Goal: Information Seeking & Learning: Learn about a topic

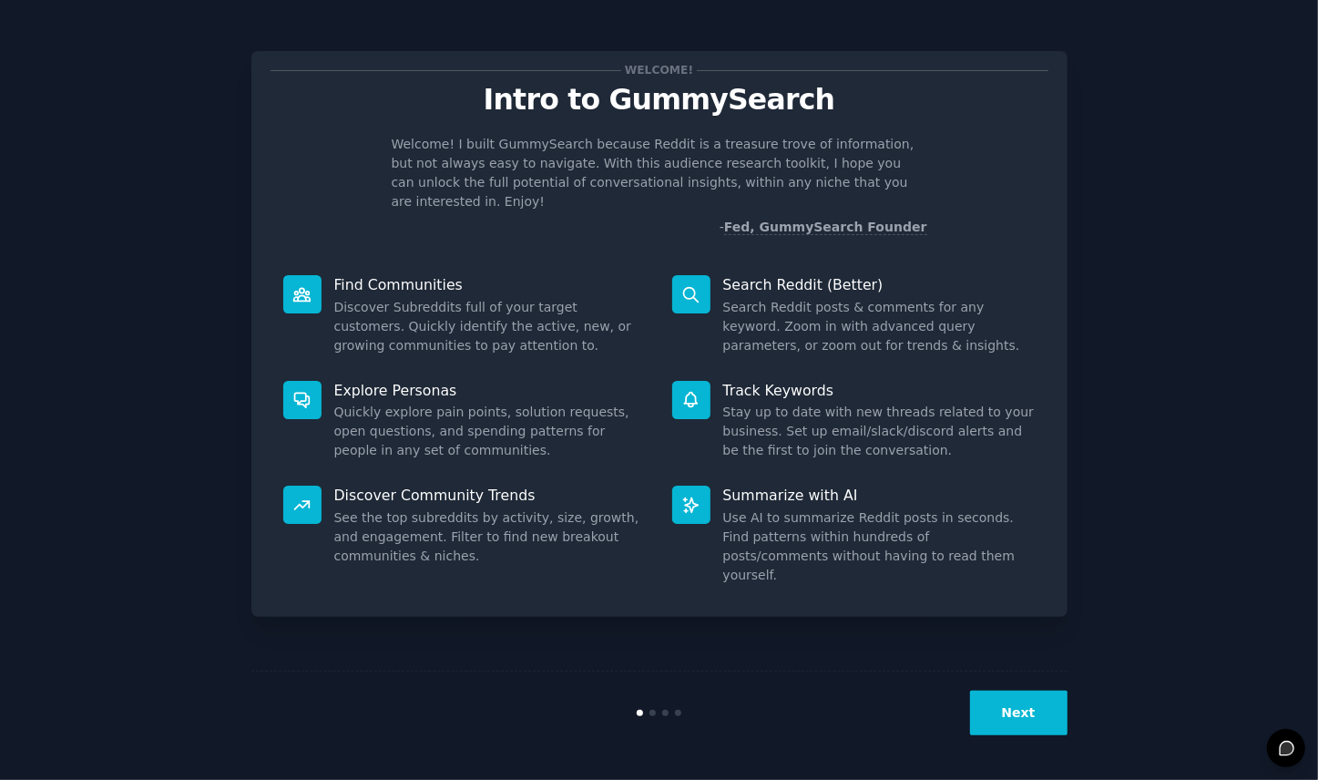
click at [1026, 698] on button "Next" at bounding box center [1018, 712] width 97 height 45
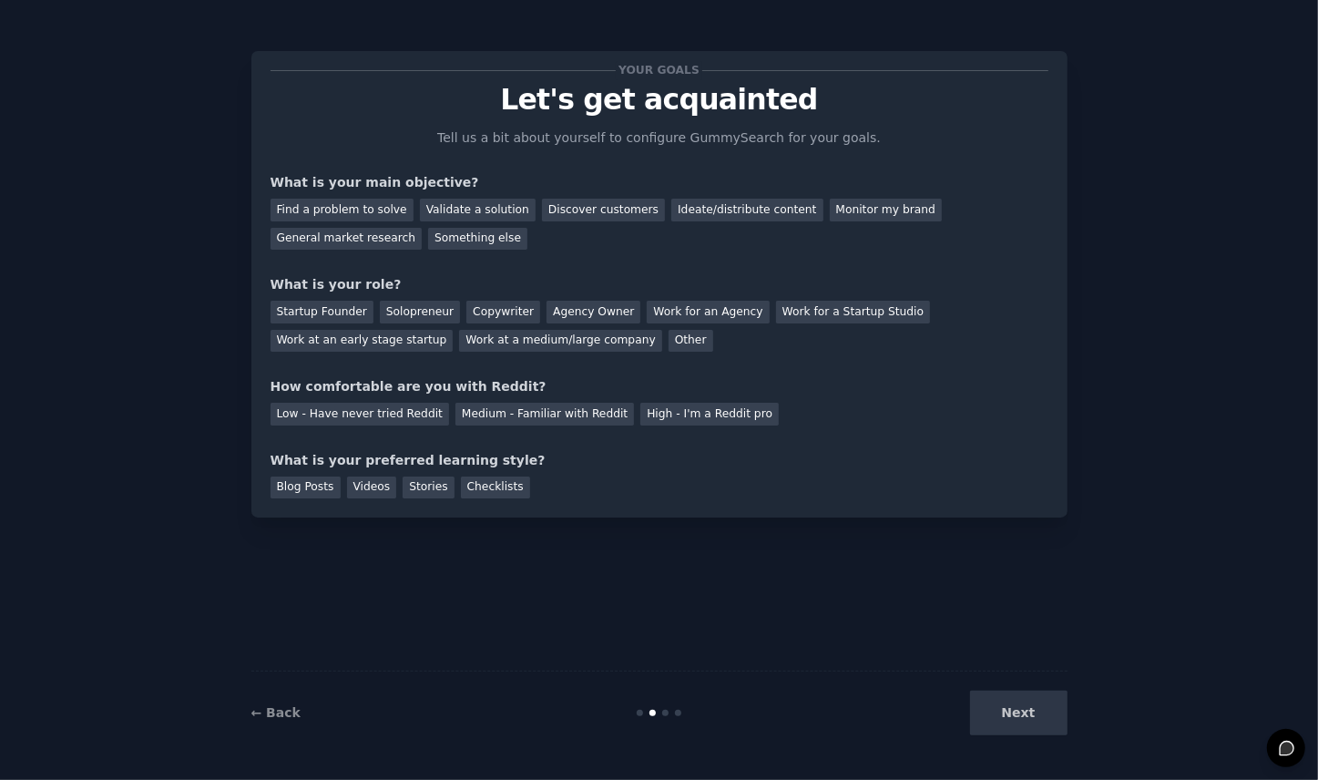
click at [553, 208] on div "Discover customers" at bounding box center [603, 210] width 123 height 23
click at [751, 210] on div "Ideate/distribute content" at bounding box center [746, 210] width 151 height 23
click at [830, 209] on div "Monitor my brand" at bounding box center [886, 210] width 112 height 23
click at [423, 228] on div "General market research" at bounding box center [346, 239] width 152 height 23
click at [476, 306] on div "Copywriter" at bounding box center [503, 312] width 74 height 23
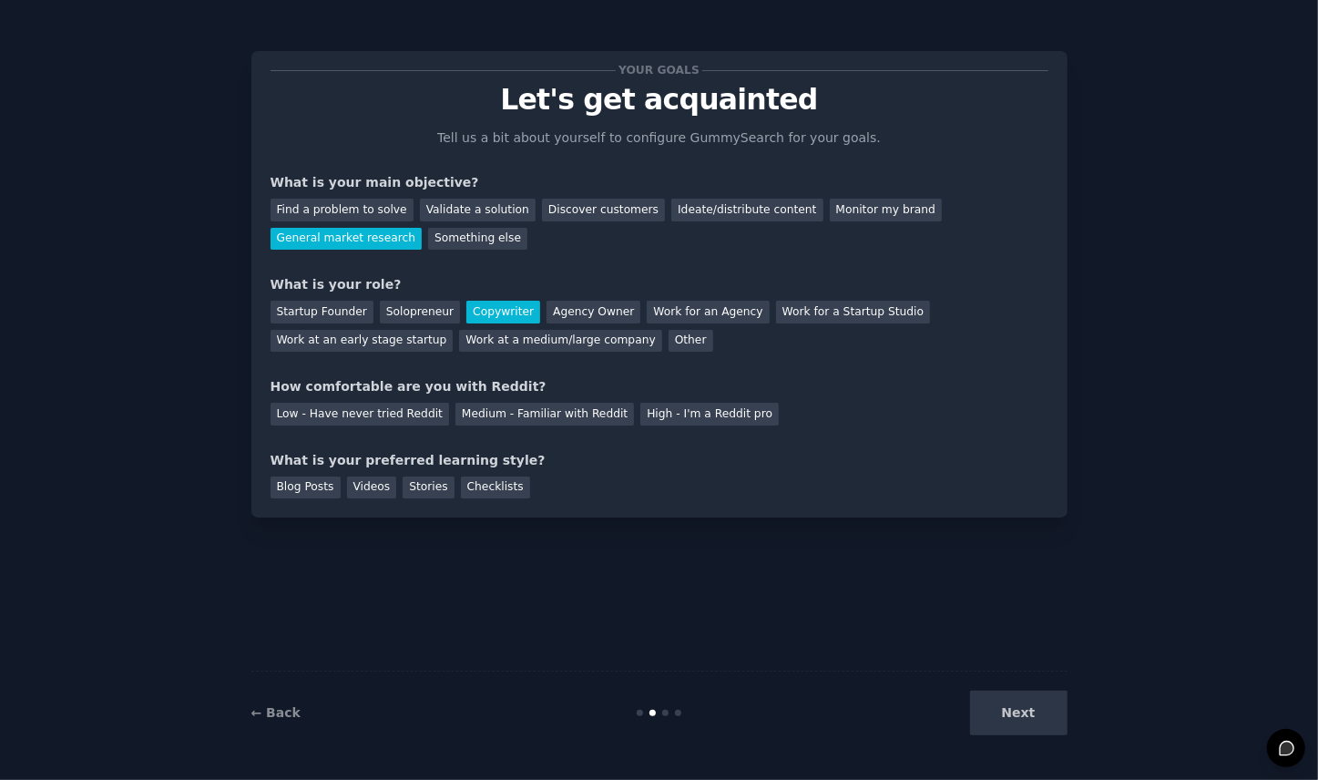
click at [556, 308] on div "Agency Owner" at bounding box center [593, 312] width 94 height 23
click at [575, 412] on div "Medium - Familiar with Reddit" at bounding box center [544, 414] width 178 height 23
click at [658, 413] on div "High - I'm a Reddit pro" at bounding box center [709, 414] width 138 height 23
click at [314, 490] on div "Blog Posts" at bounding box center [305, 487] width 70 height 23
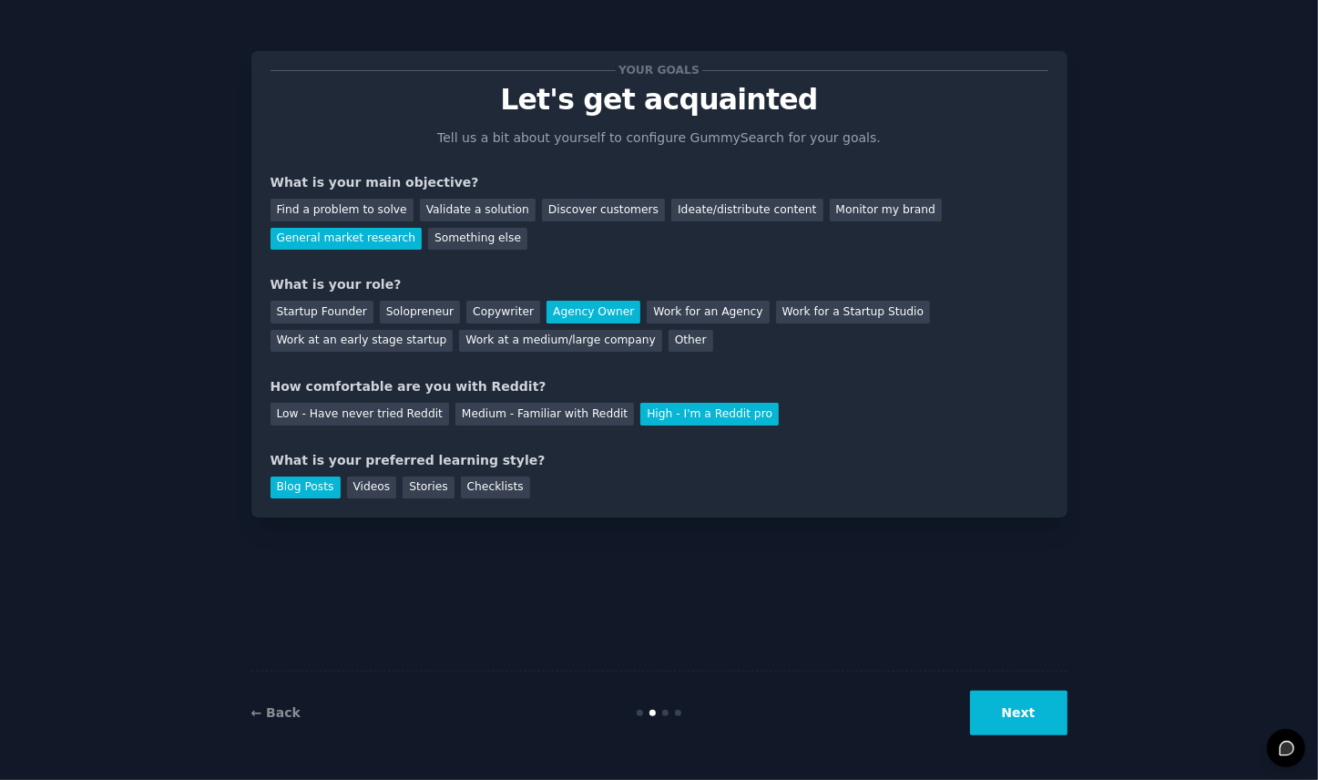
click at [1027, 715] on button "Next" at bounding box center [1018, 712] width 97 height 45
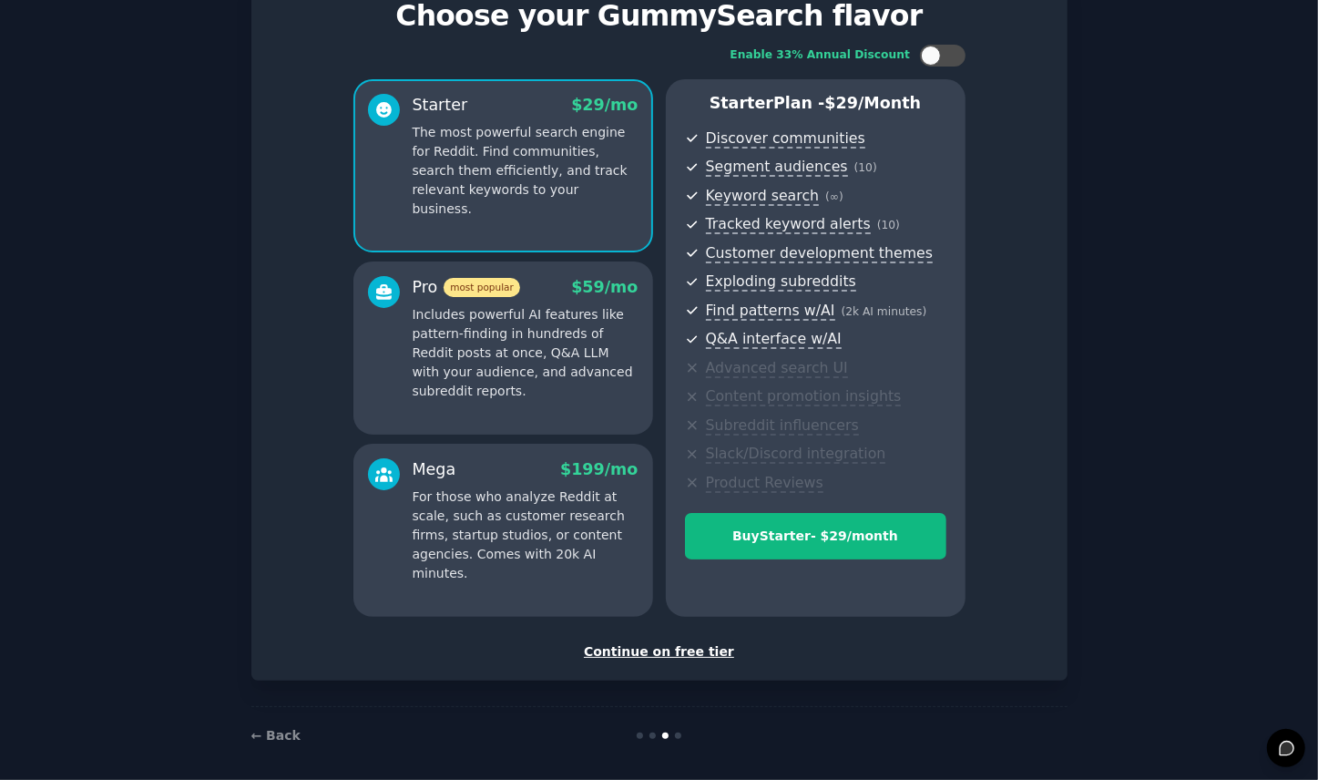
scroll to position [92, 0]
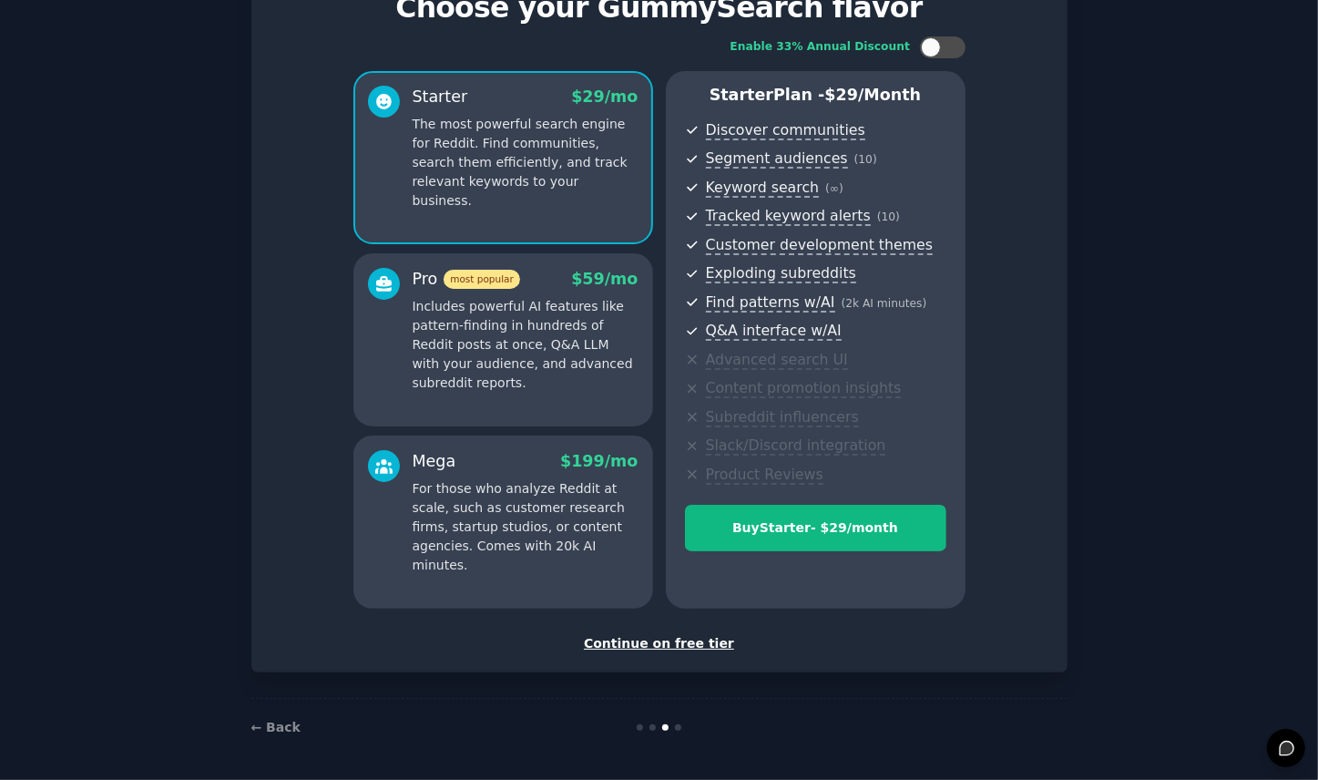
click at [684, 637] on div "Continue on free tier" at bounding box center [659, 643] width 778 height 19
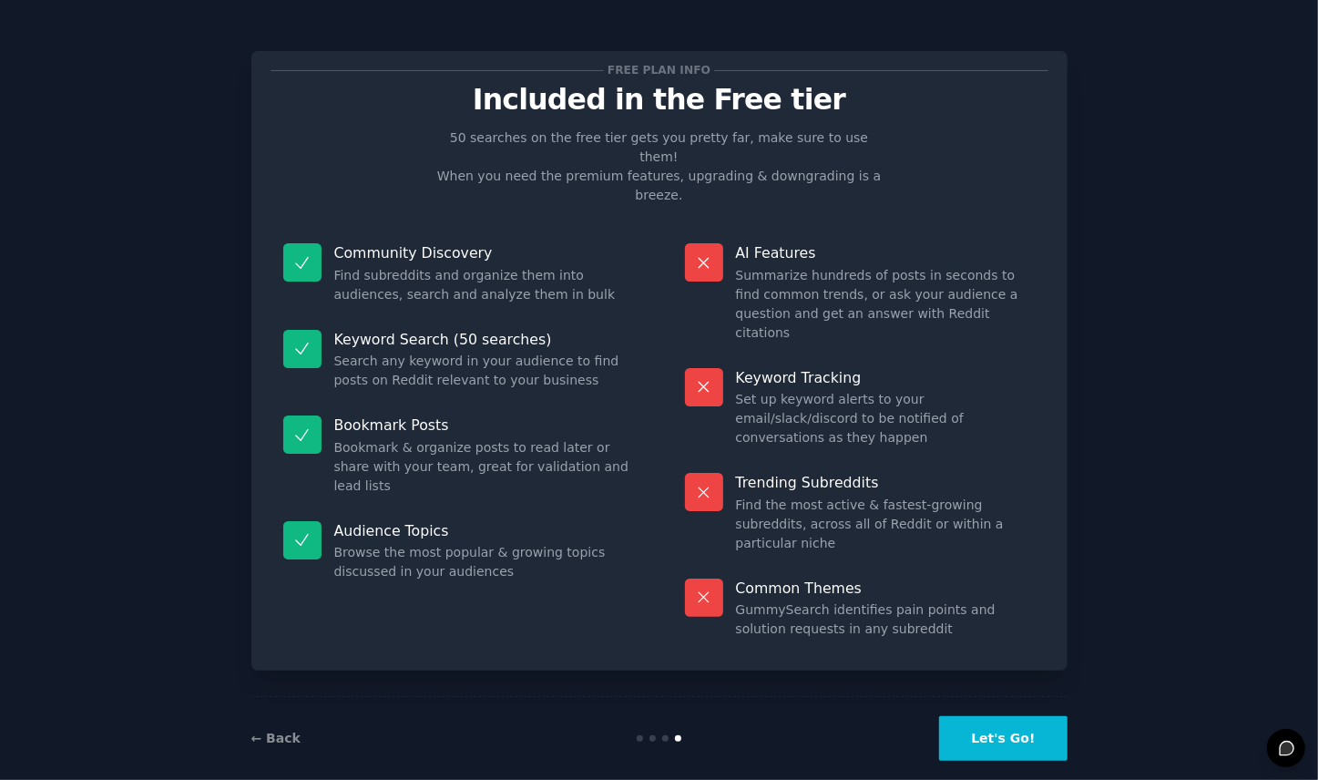
click at [1003, 716] on button "Let's Go!" at bounding box center [1002, 738] width 127 height 45
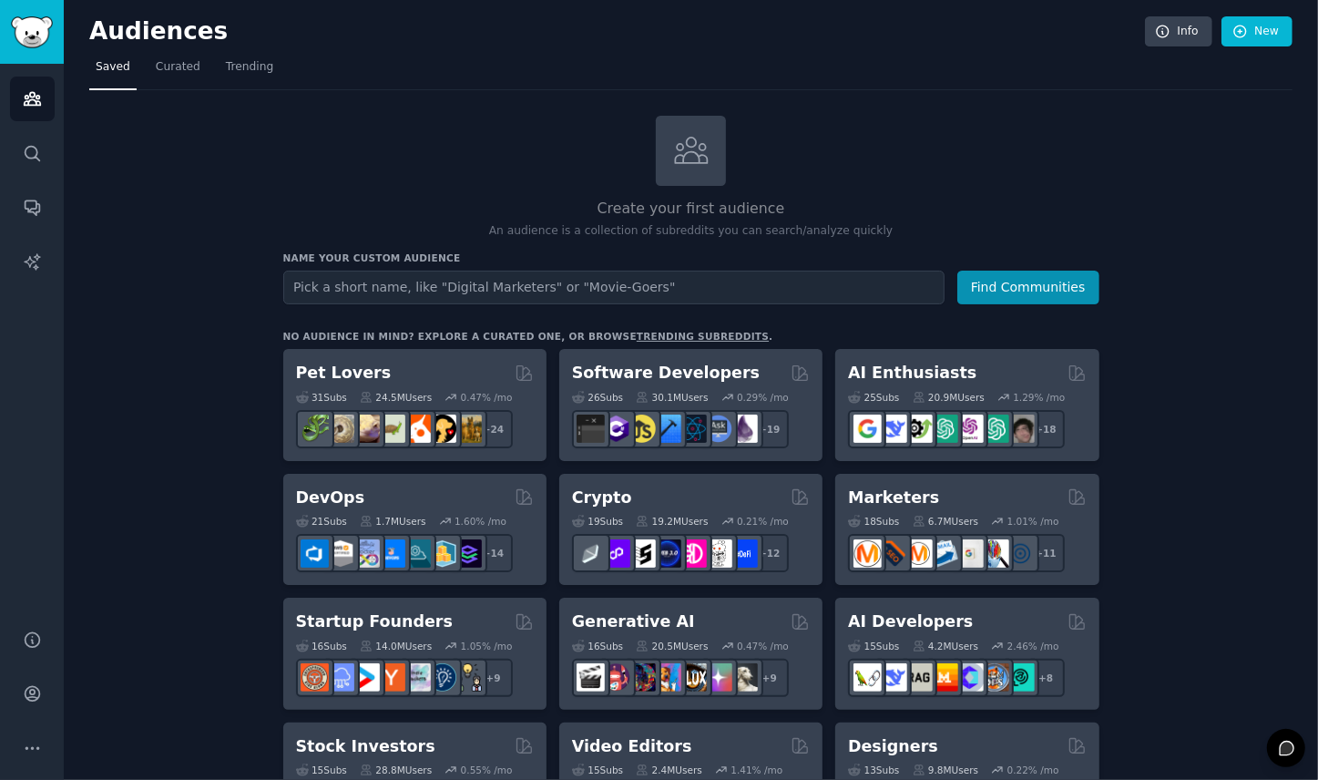
click at [441, 281] on input "text" at bounding box center [613, 287] width 661 height 34
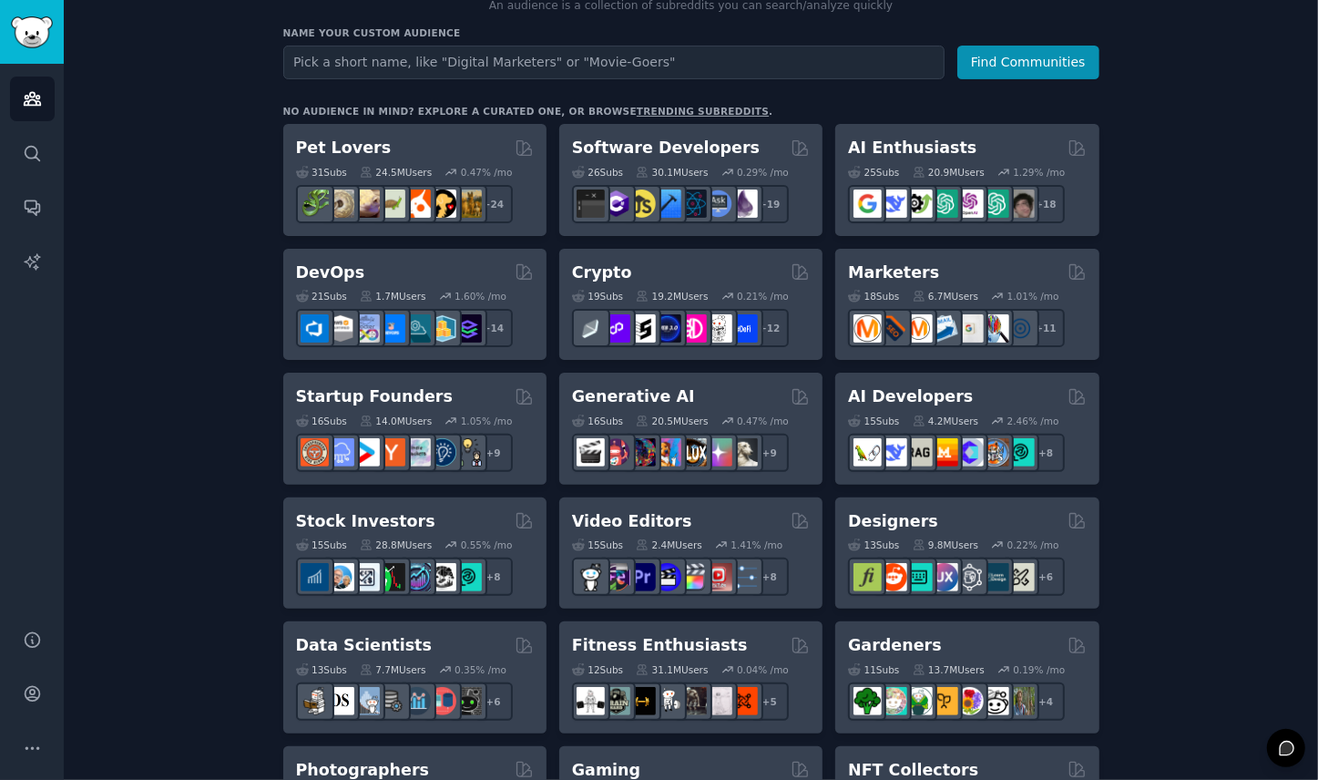
scroll to position [248, 0]
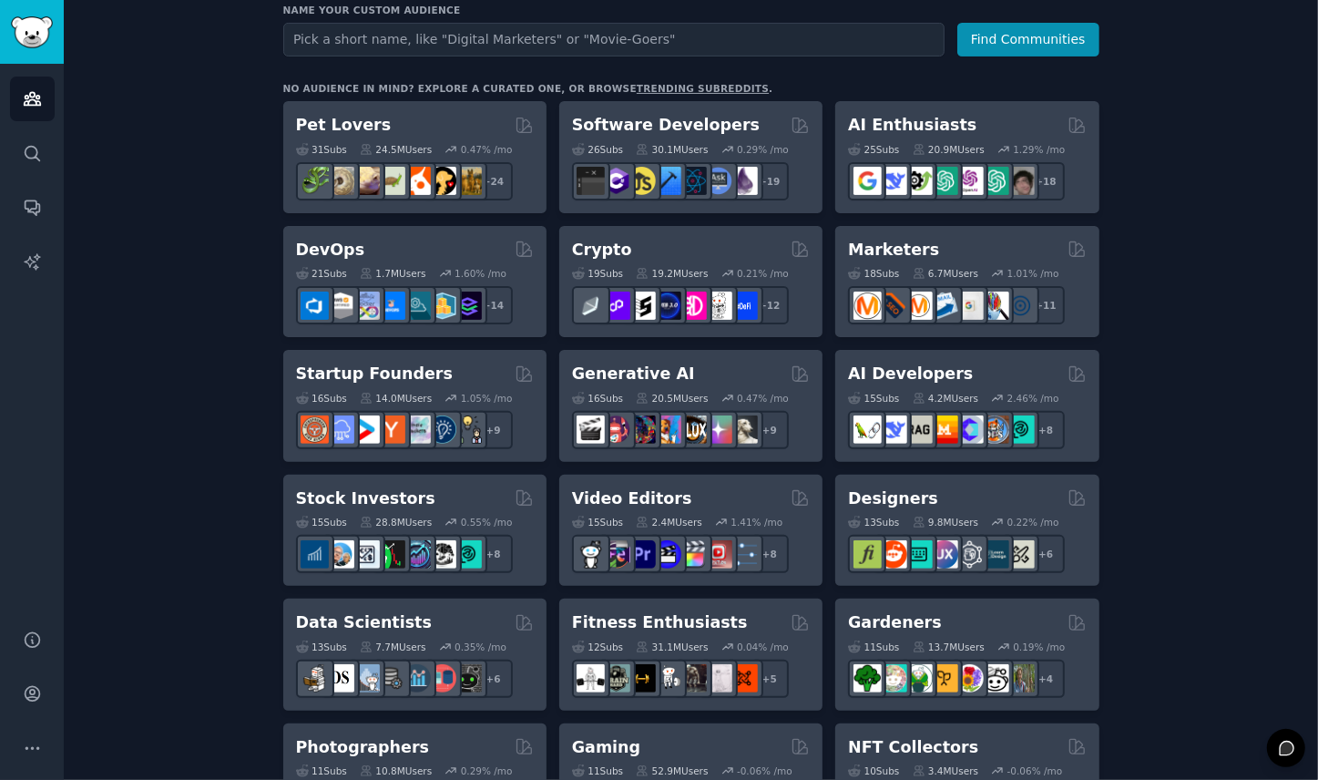
click at [466, 371] on div "Startup Founders" at bounding box center [415, 373] width 238 height 23
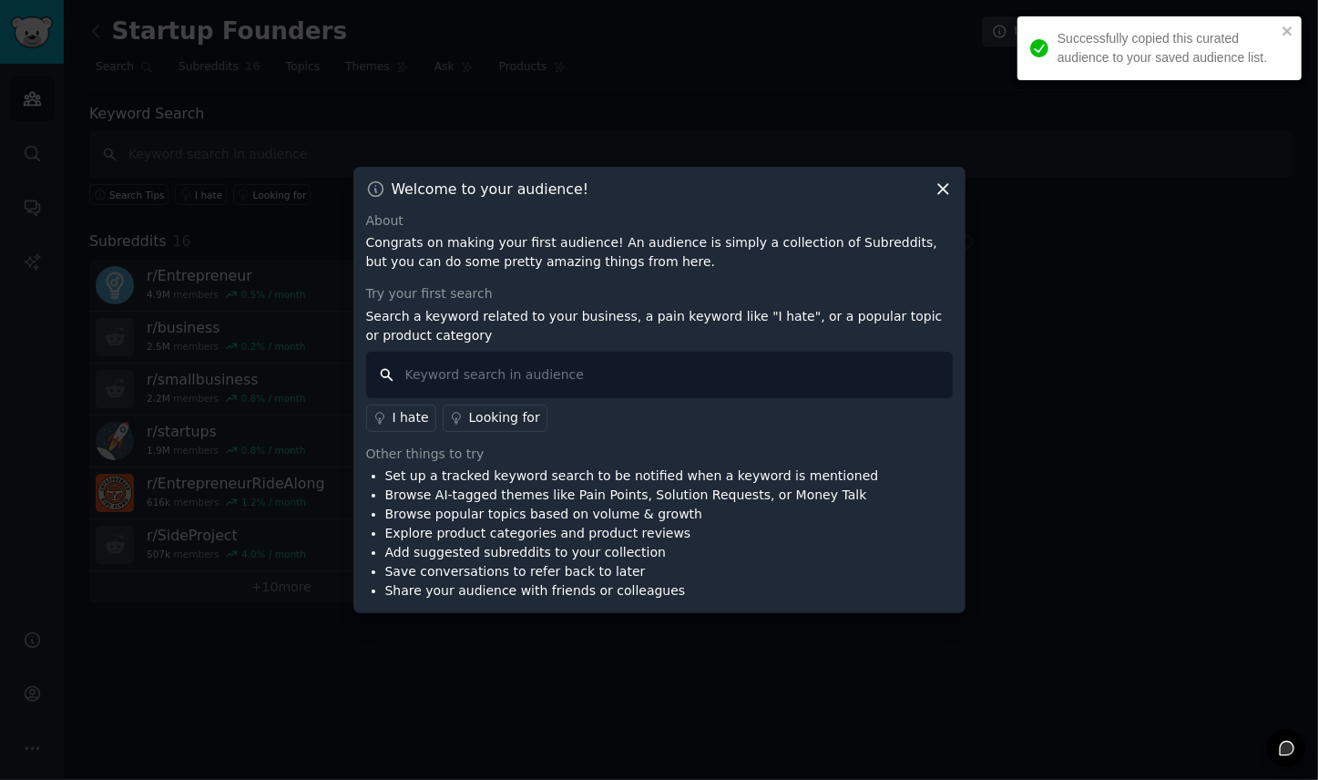
click at [591, 363] on input "text" at bounding box center [659, 375] width 586 height 46
click at [588, 372] on input "text" at bounding box center [659, 375] width 586 height 46
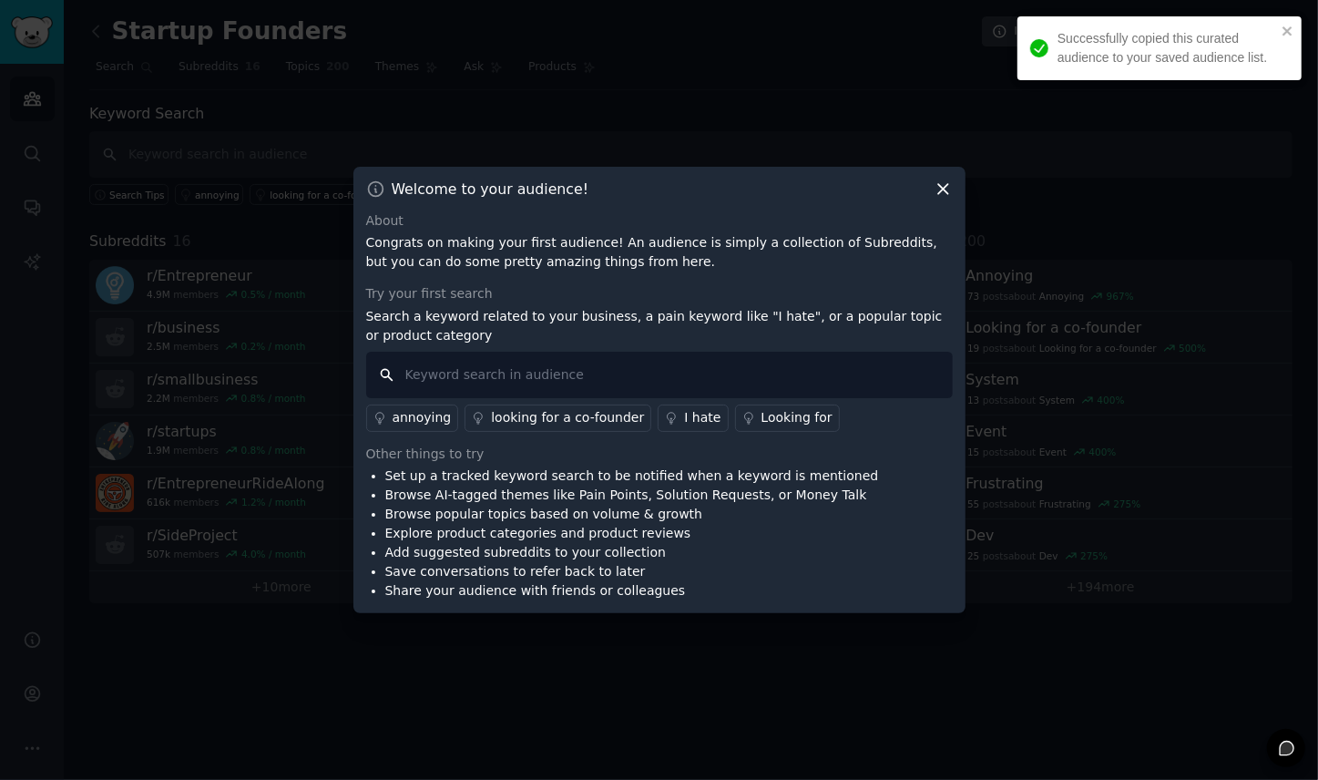
click at [590, 374] on input "text" at bounding box center [659, 375] width 586 height 46
click at [561, 377] on input "text" at bounding box center [659, 375] width 586 height 46
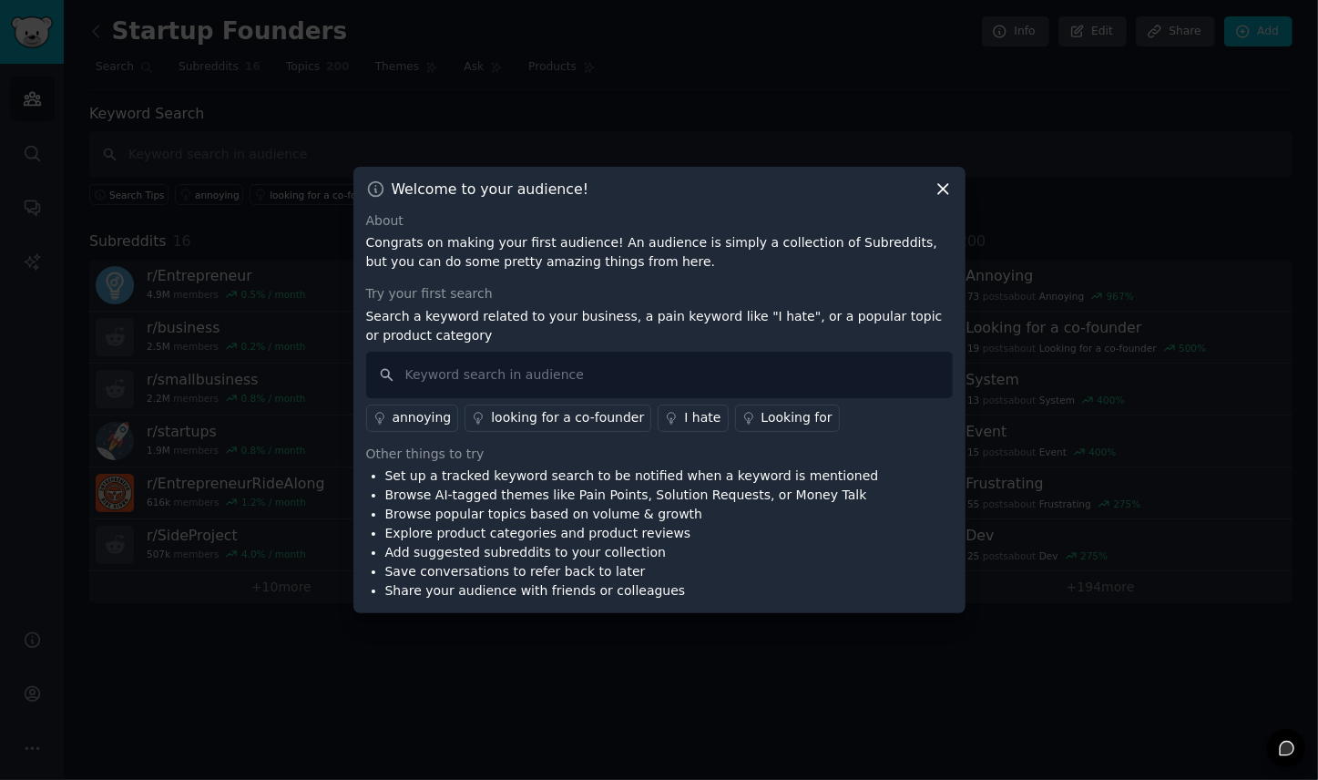
click at [558, 423] on div "looking for a co-founder" at bounding box center [567, 417] width 153 height 19
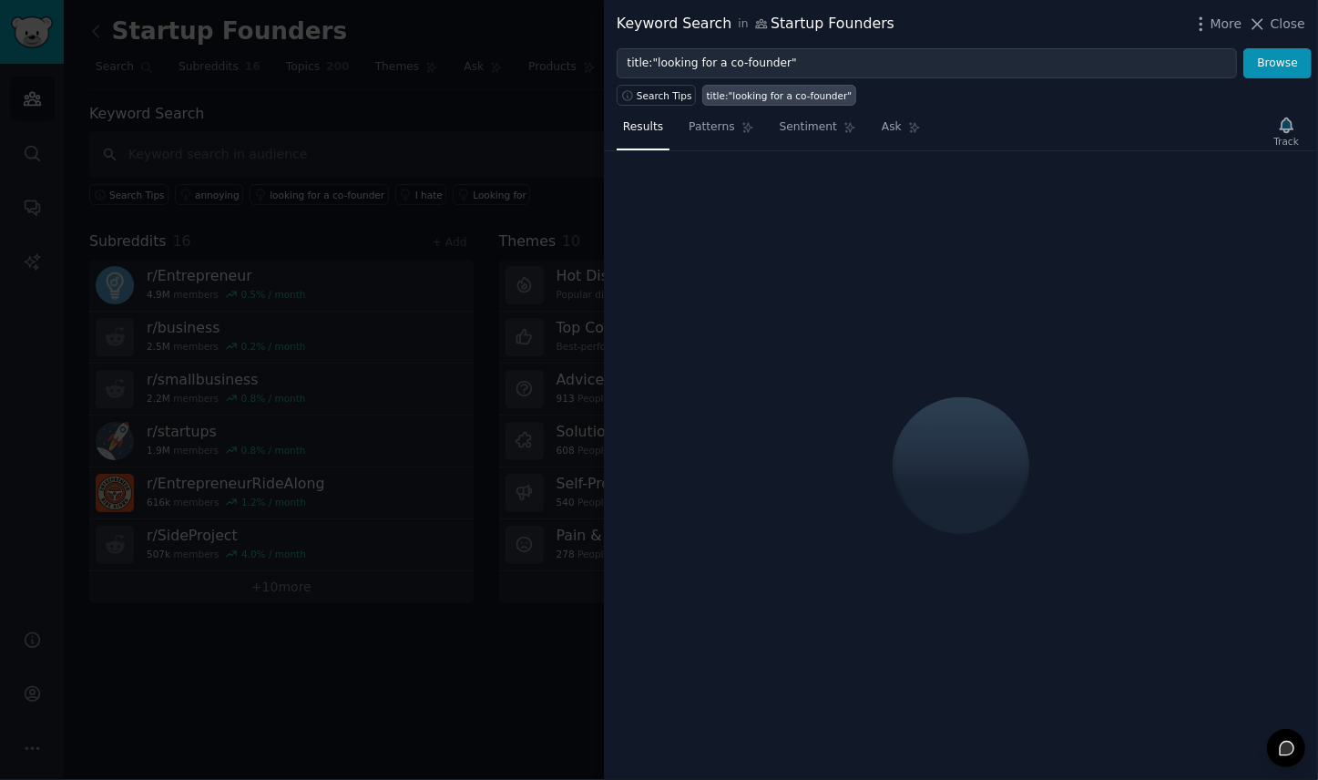
click at [1285, 17] on span "Close" at bounding box center [1287, 24] width 35 height 19
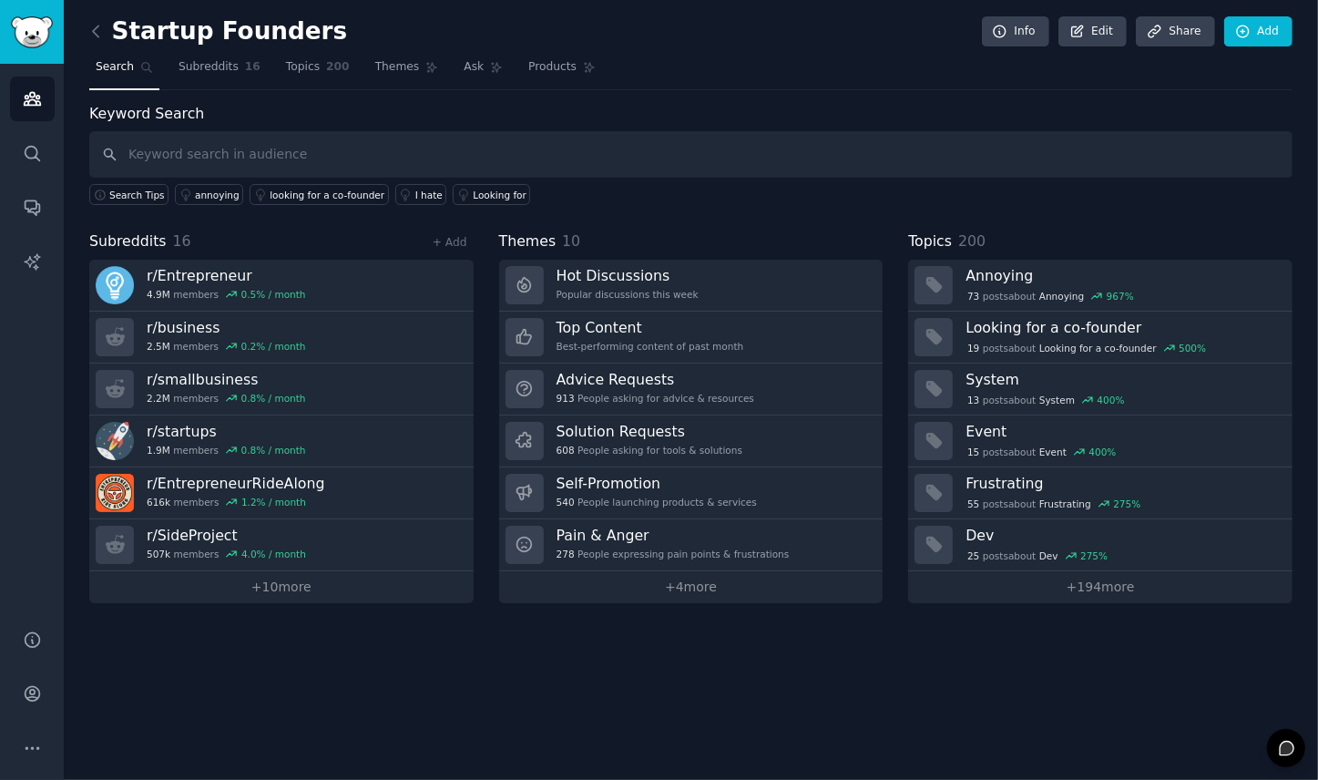
click at [229, 375] on h3 "r/ smallbusiness" at bounding box center [226, 379] width 159 height 19
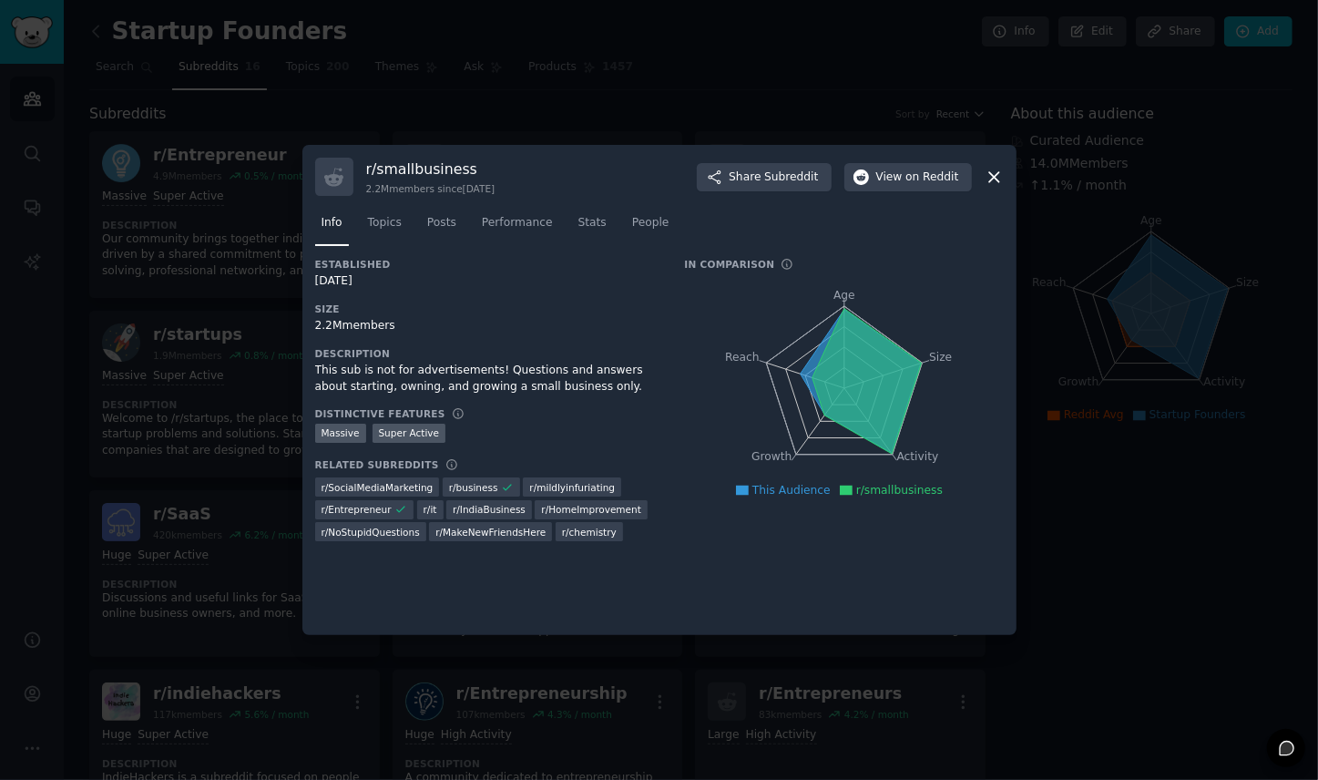
click at [997, 176] on icon at bounding box center [993, 177] width 19 height 19
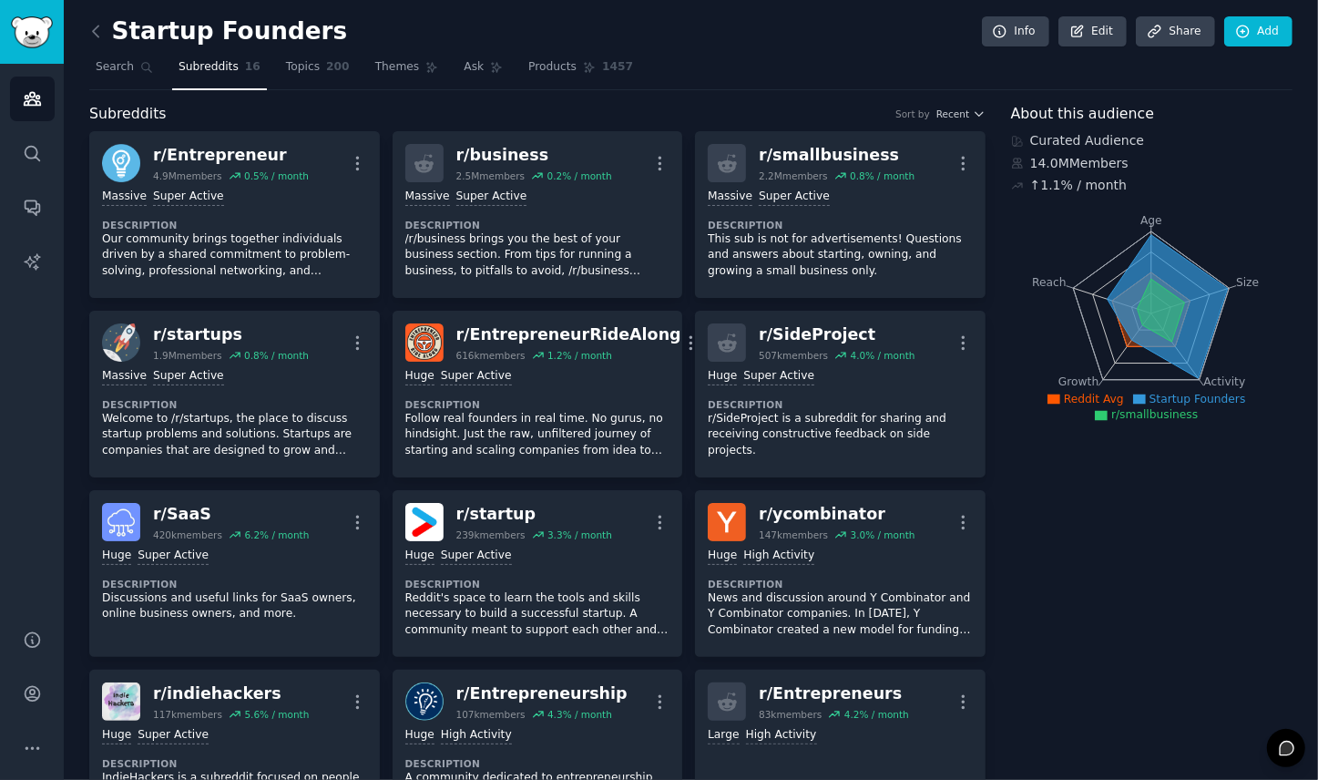
click at [854, 220] on dt "Description" at bounding box center [840, 225] width 265 height 13
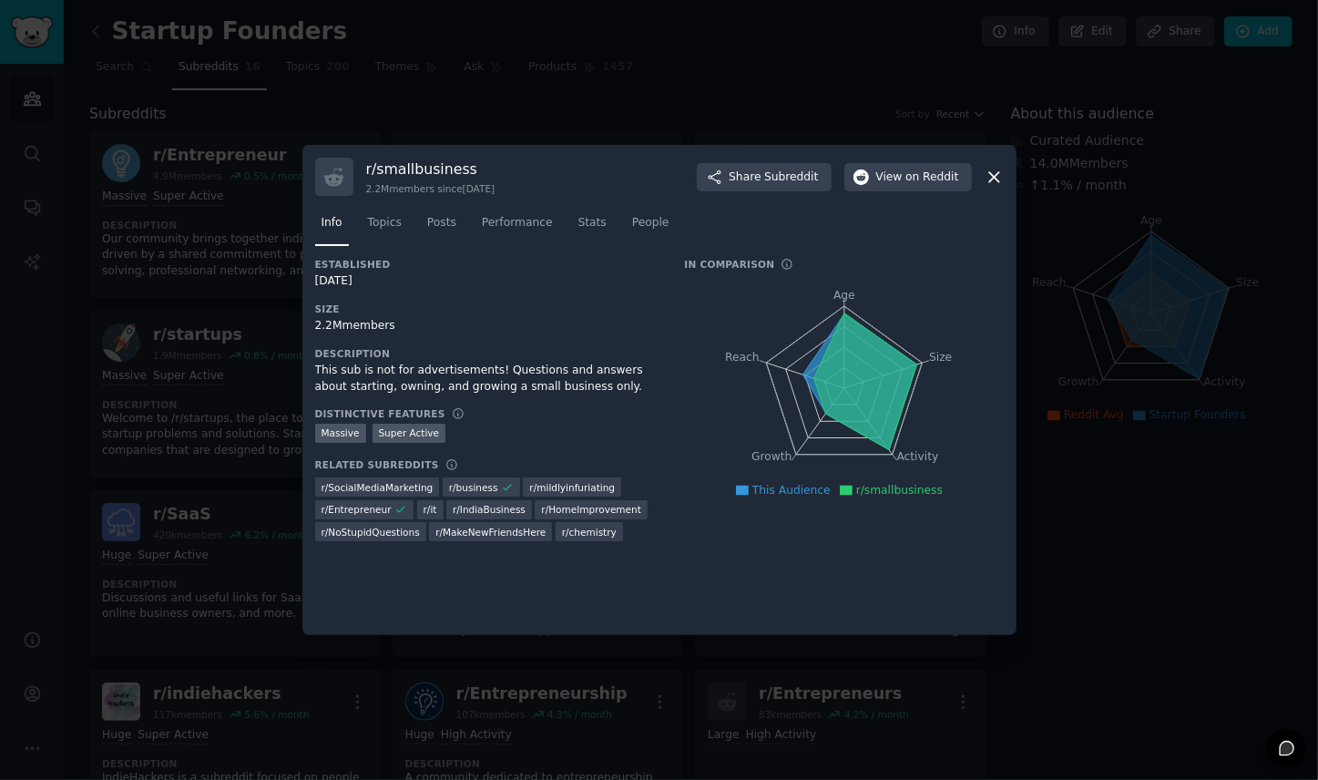
click at [685, 99] on div at bounding box center [659, 390] width 1318 height 780
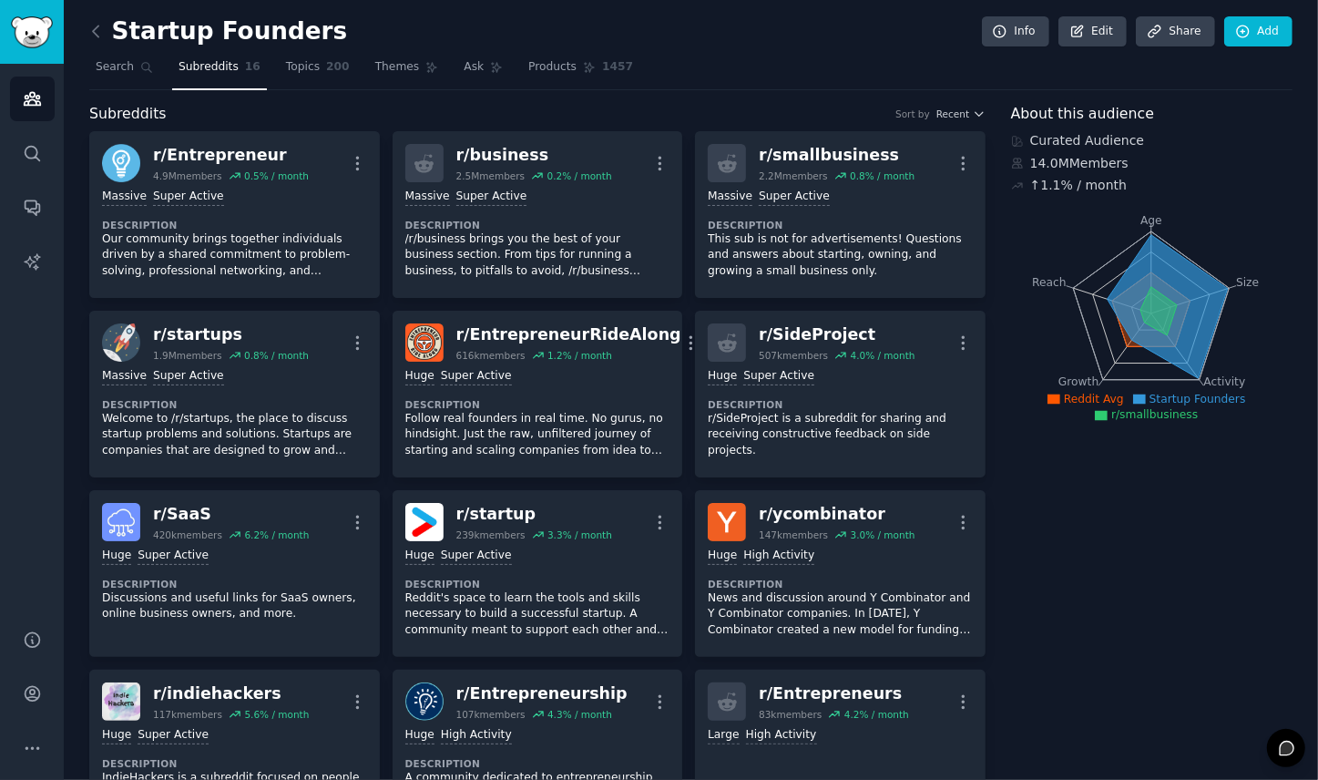
click at [786, 152] on div "r/ smallbusiness" at bounding box center [837, 155] width 156 height 23
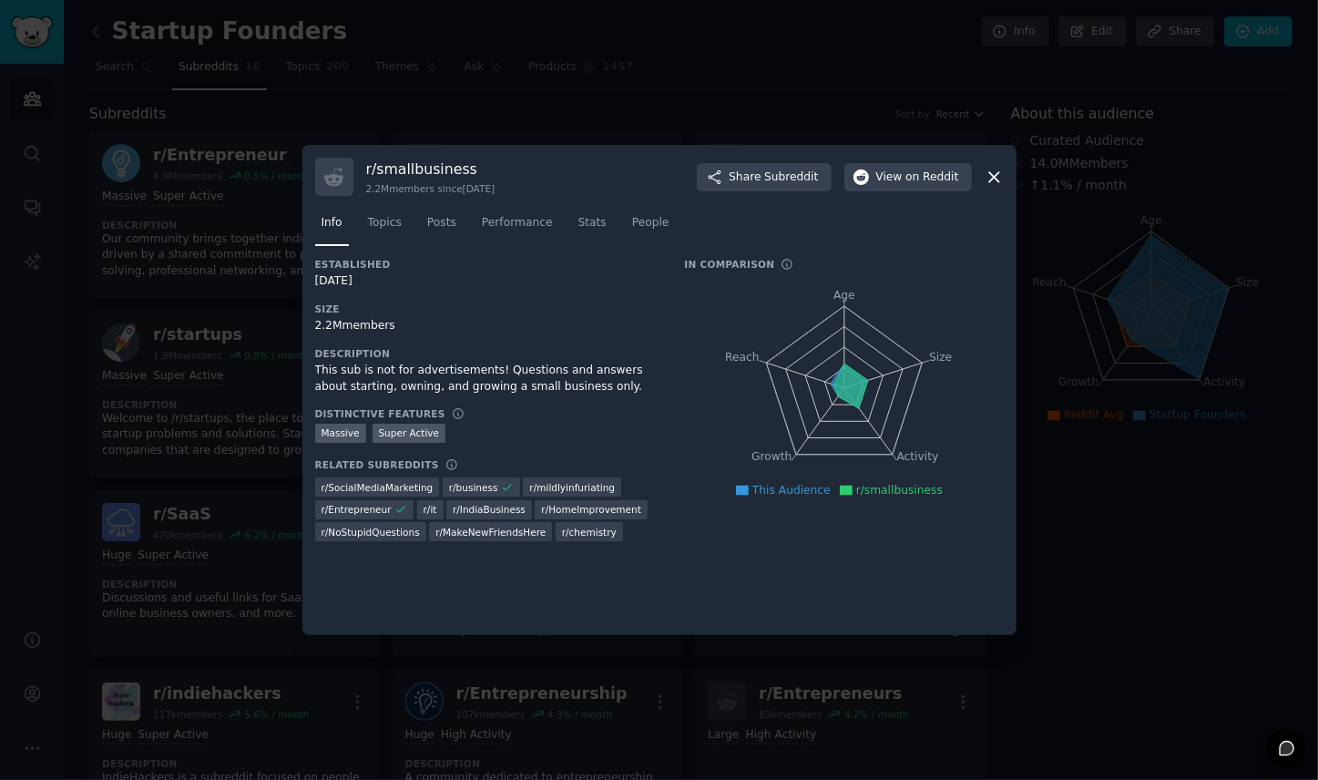
click at [794, 107] on div at bounding box center [659, 390] width 1318 height 780
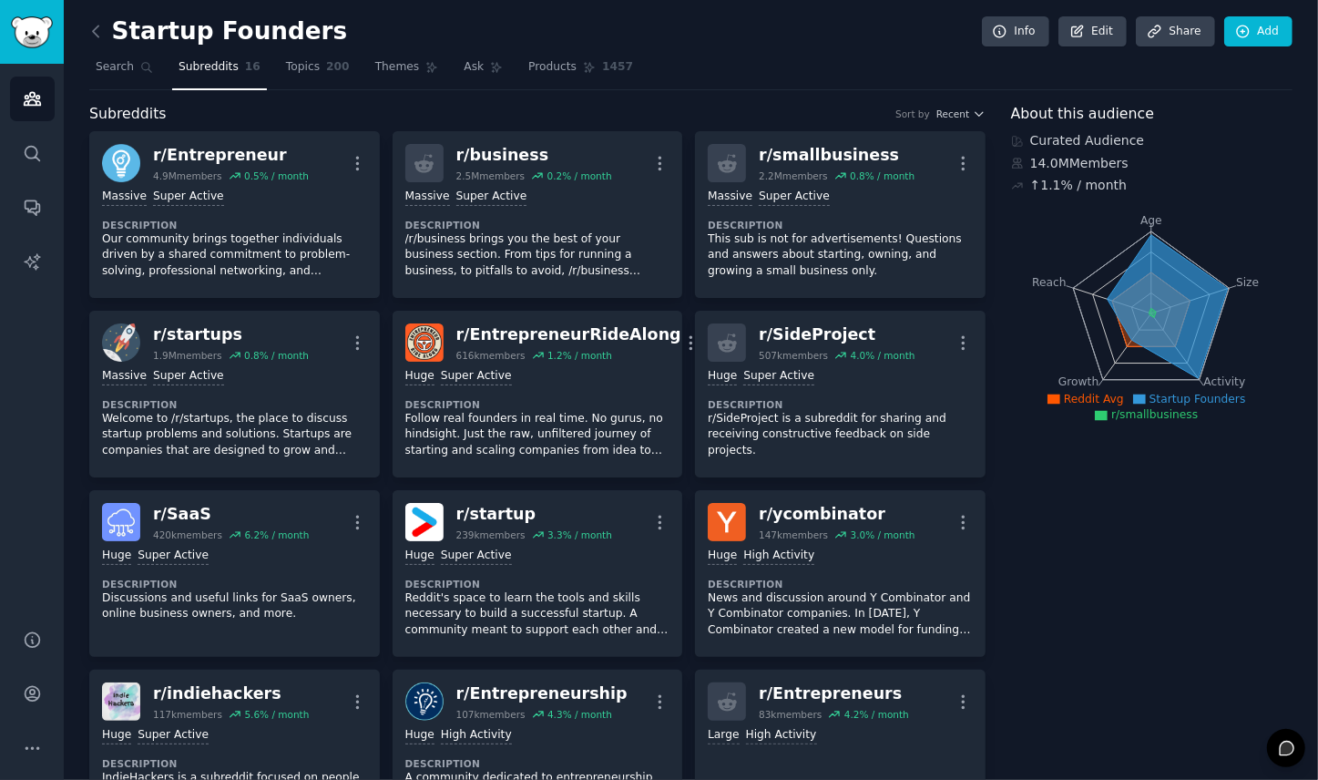
click at [964, 159] on icon "button" at bounding box center [962, 163] width 19 height 19
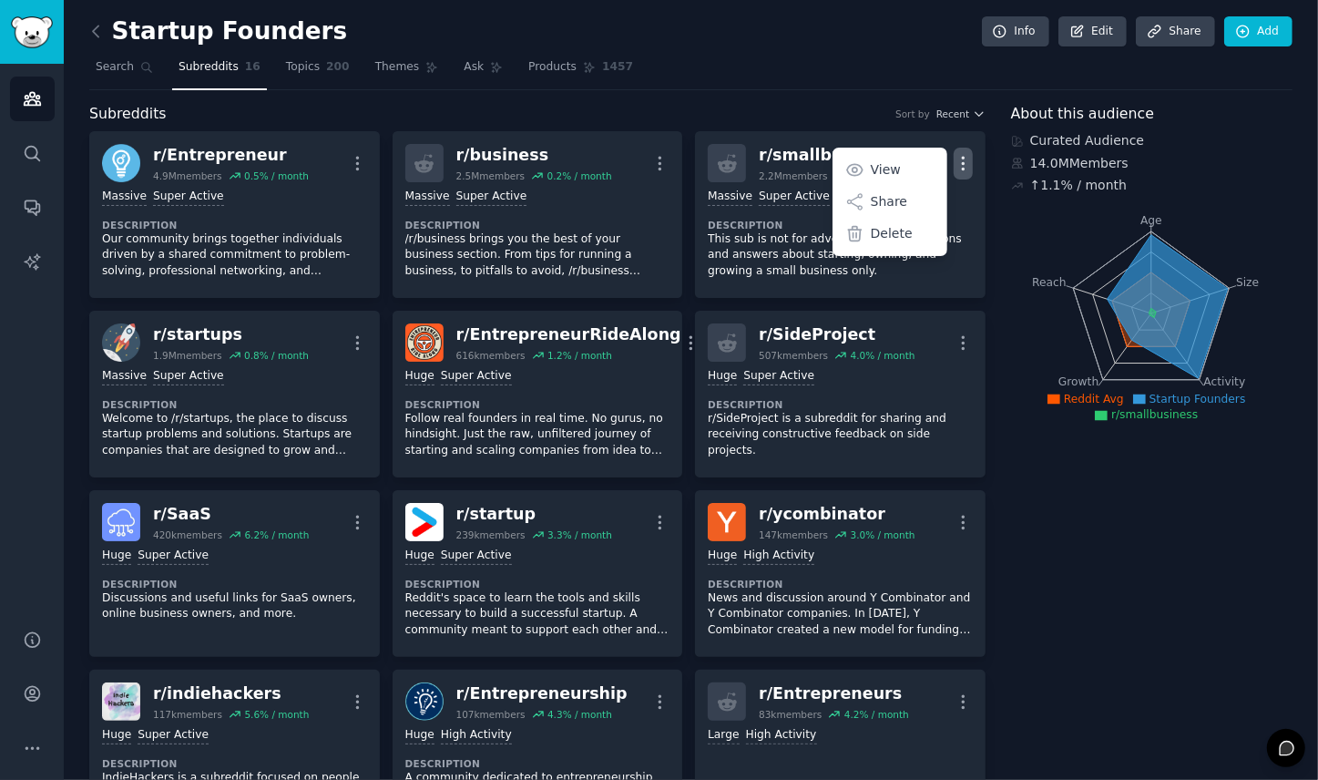
click at [891, 173] on p "View" at bounding box center [886, 169] width 30 height 19
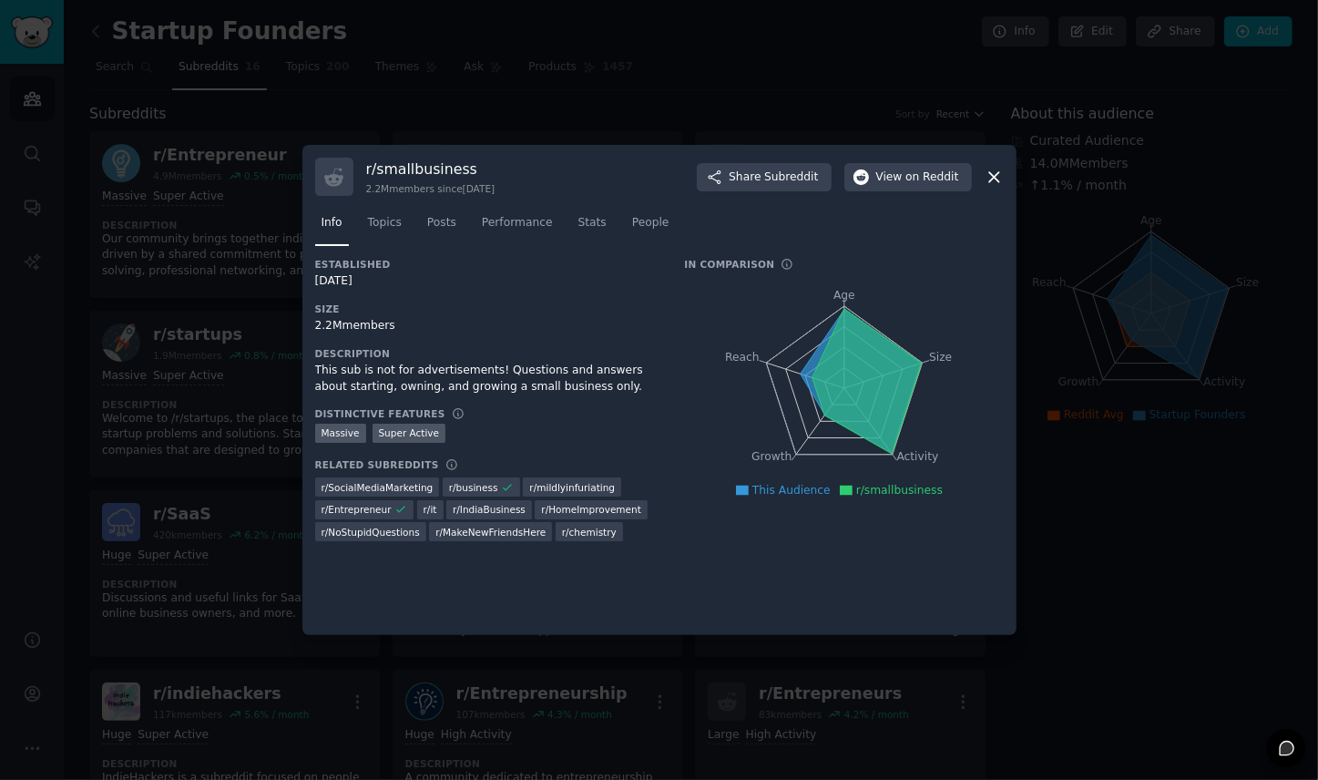
click at [526, 229] on span "Performance" at bounding box center [517, 223] width 71 height 16
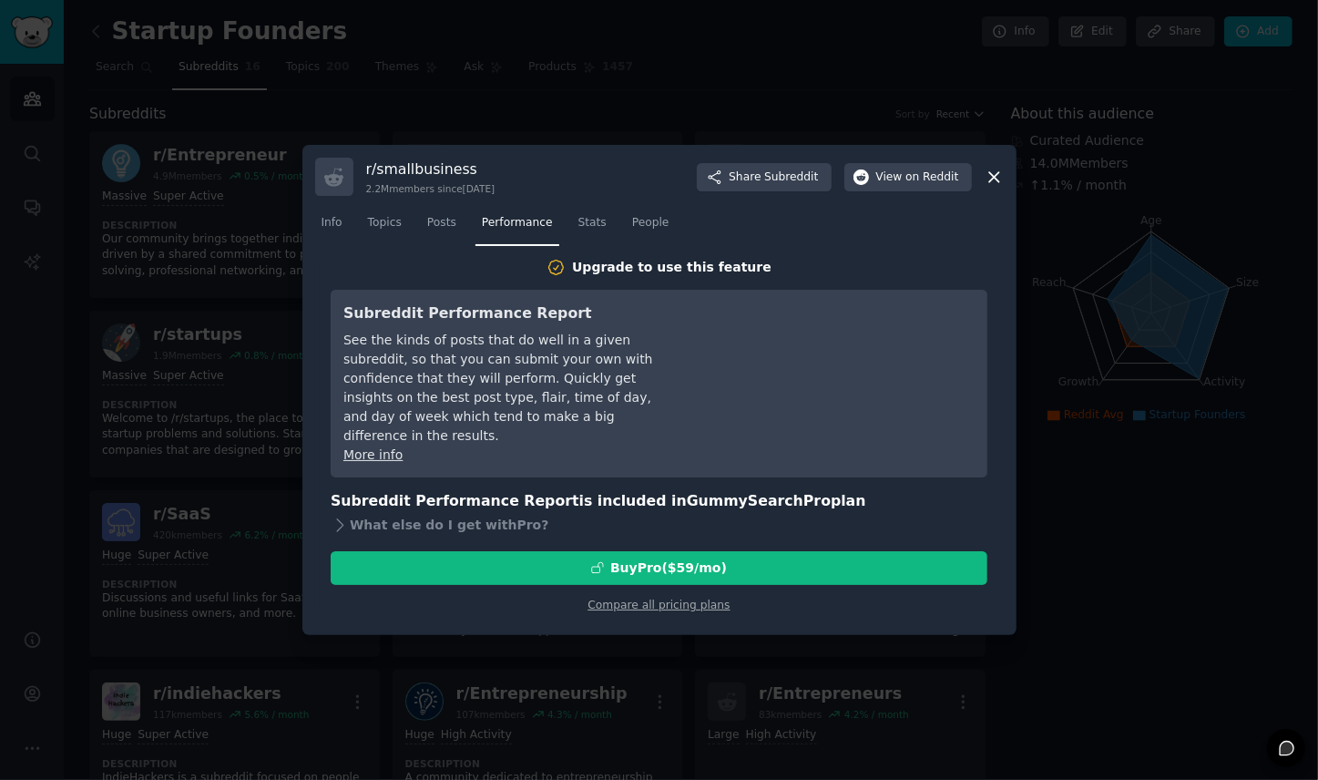
click at [638, 227] on span "People" at bounding box center [650, 223] width 37 height 16
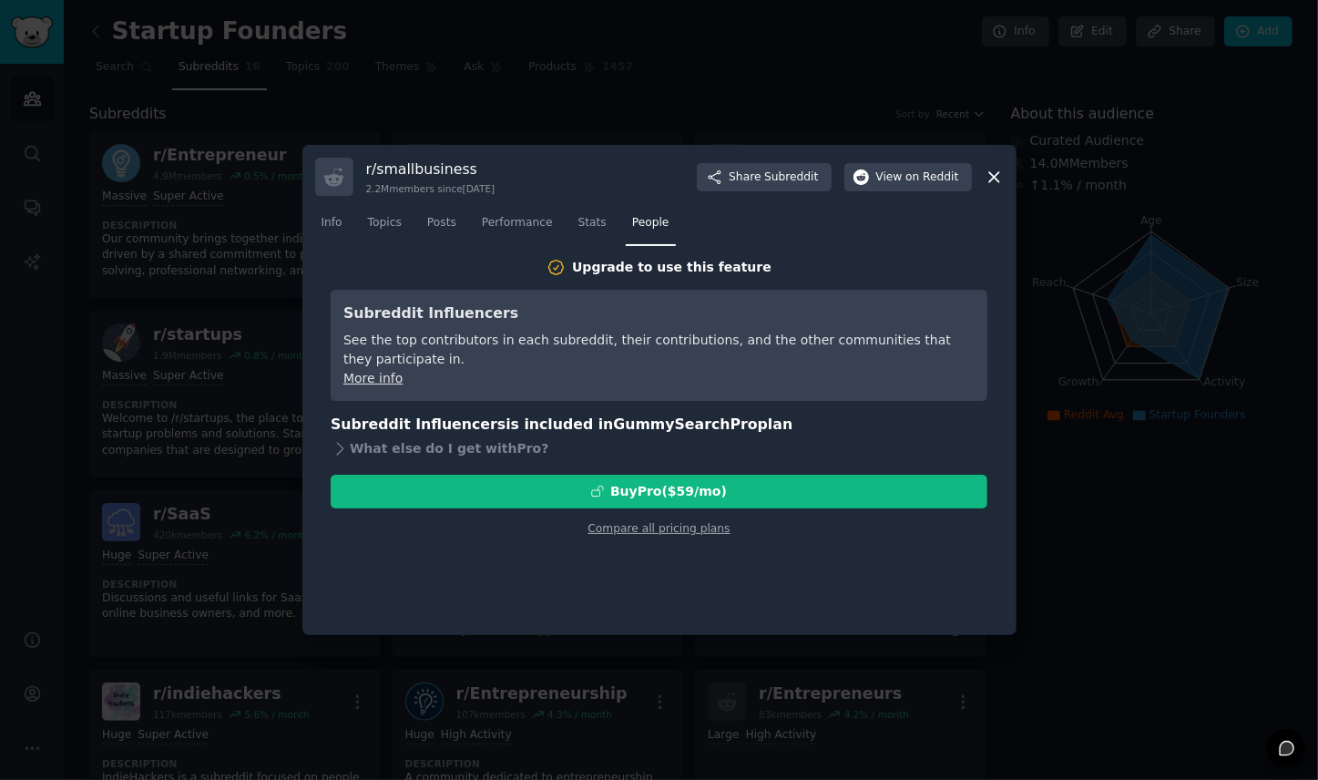
click at [474, 331] on div "See the top contributors in each subreddit, their contributions, and the other …" at bounding box center [658, 350] width 631 height 38
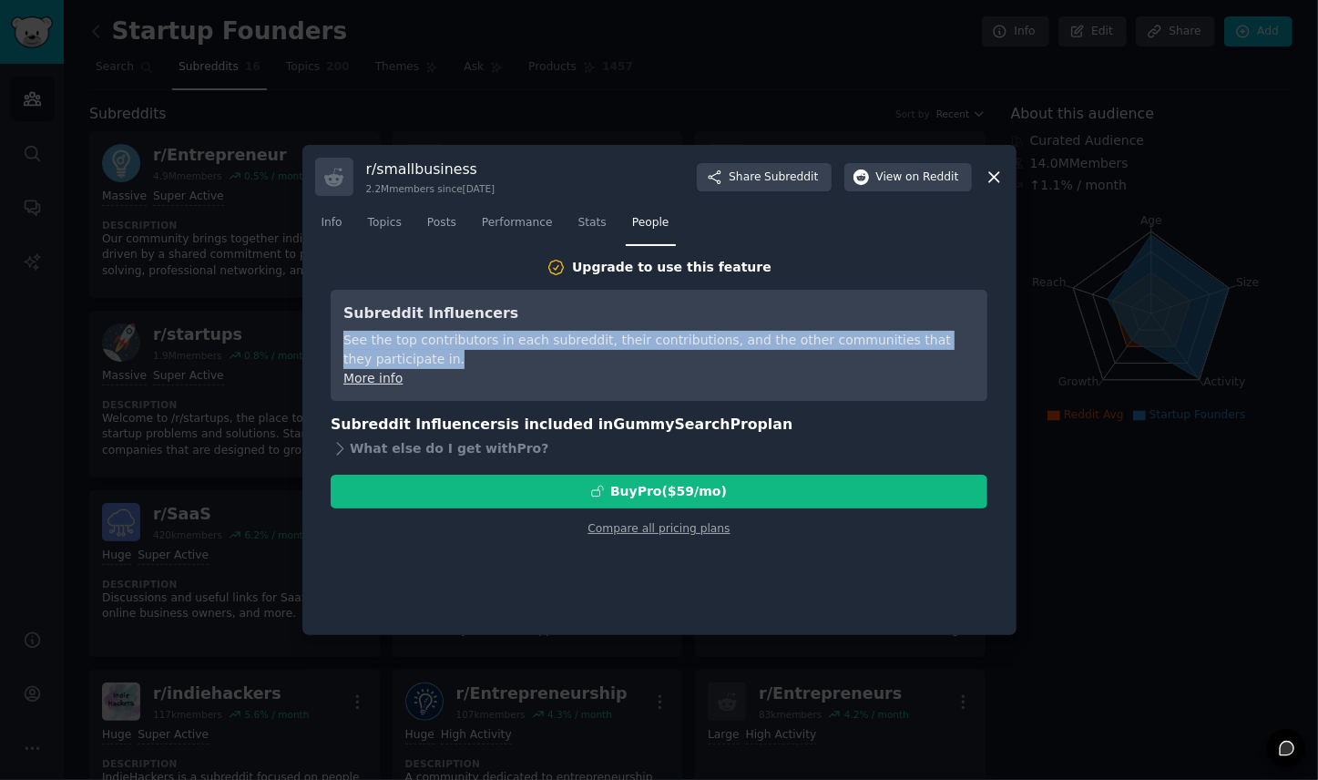
click at [474, 331] on div "See the top contributors in each subreddit, their contributions, and the other …" at bounding box center [658, 350] width 631 height 38
drag, startPoint x: 474, startPoint y: 331, endPoint x: 437, endPoint y: 337, distance: 37.7
click at [438, 337] on div "See the top contributors in each subreddit, their contributions, and the other …" at bounding box center [658, 350] width 631 height 38
click at [437, 337] on div "See the top contributors in each subreddit, their contributions, and the other …" at bounding box center [658, 350] width 631 height 38
click at [365, 371] on link "More info" at bounding box center [372, 378] width 59 height 15
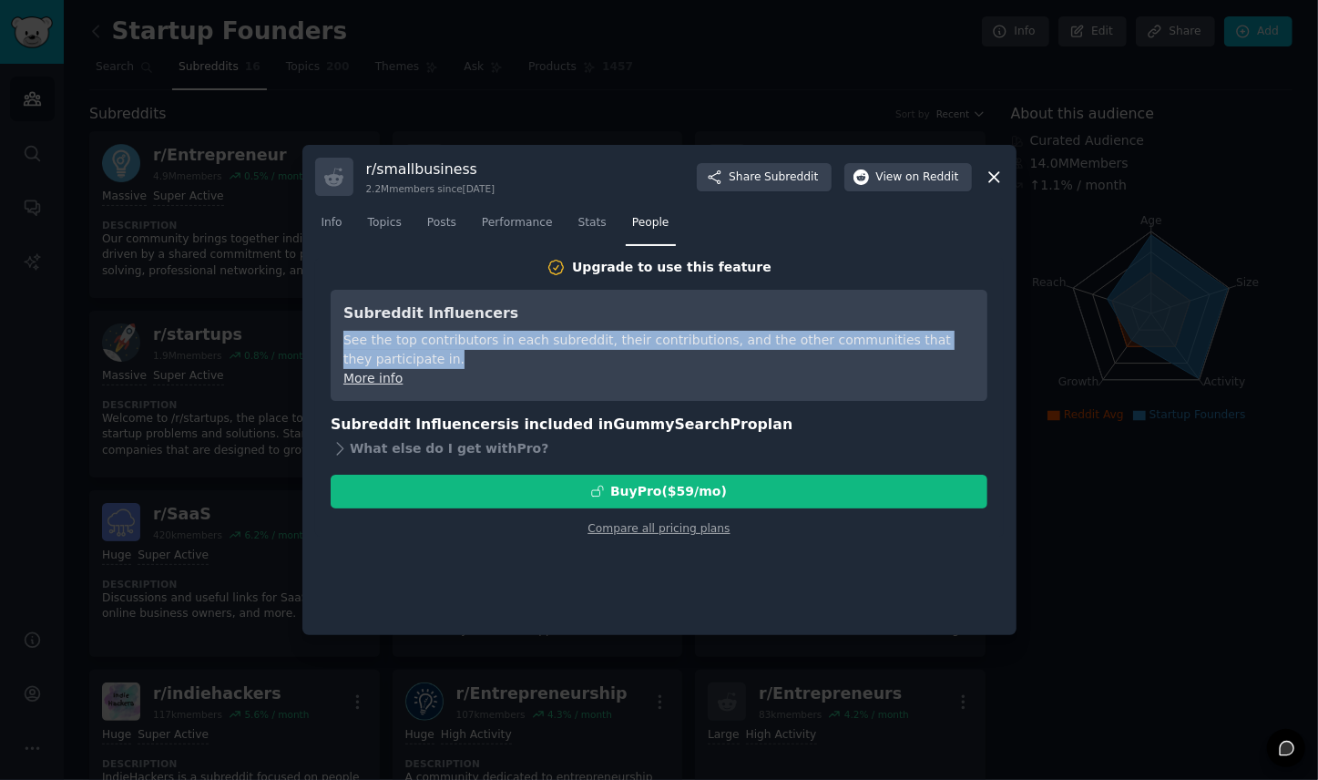
click at [863, 334] on div "See the top contributors in each subreddit, their contributions, and the other …" at bounding box center [658, 350] width 631 height 38
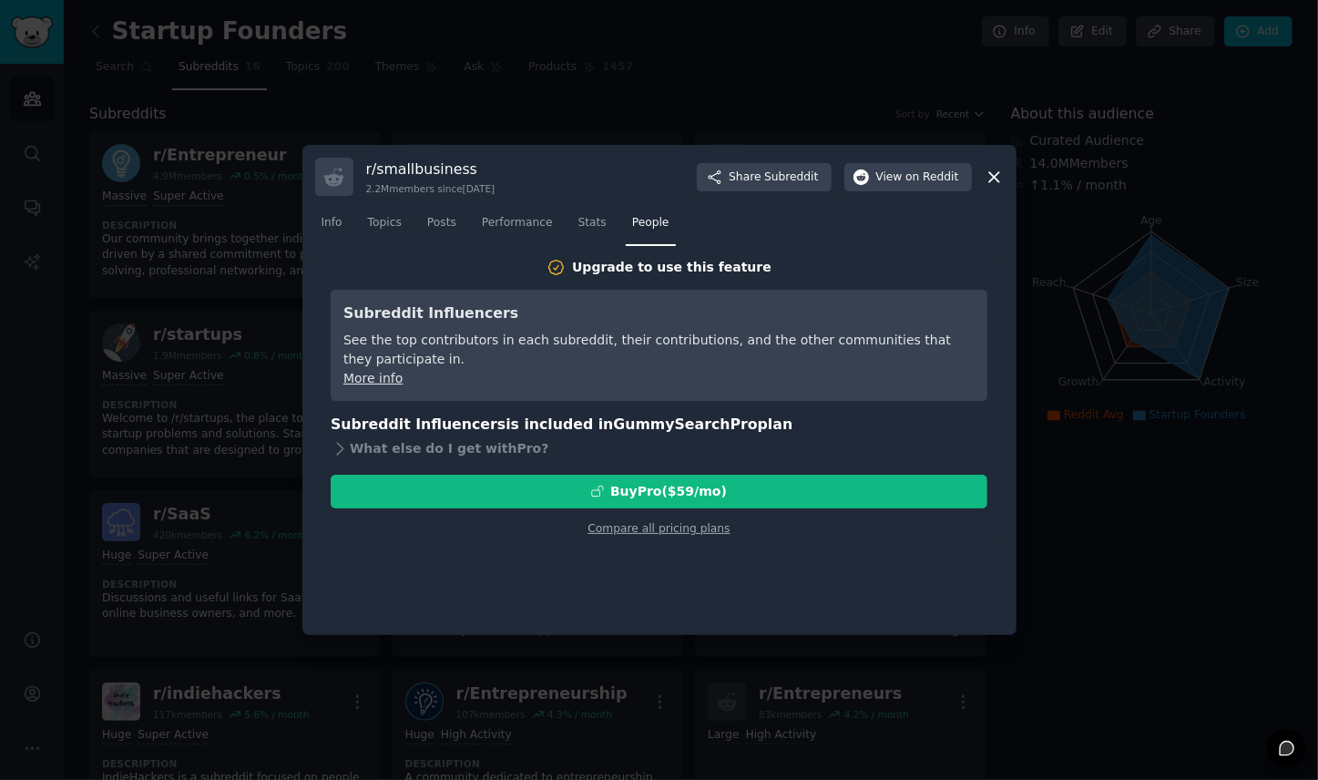
click at [998, 168] on icon at bounding box center [993, 177] width 19 height 19
